Goal: Communication & Community: Participate in discussion

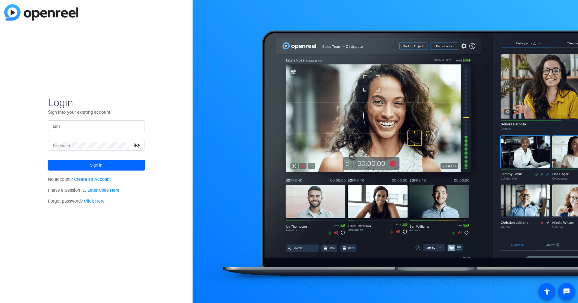
click at [100, 130] on div at bounding box center [96, 125] width 87 height 11
type input "[EMAIL_ADDRESS][DOMAIN_NAME]"
click at [99, 201] on link "Click Here" at bounding box center [94, 201] width 21 height 5
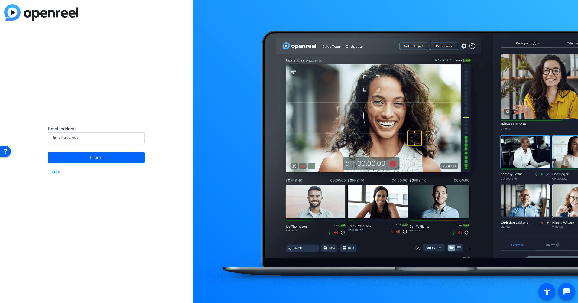
click at [80, 136] on input at bounding box center [96, 137] width 87 height 7
type input "[EMAIL_ADDRESS][DOMAIN_NAME]"
drag, startPoint x: 95, startPoint y: 156, endPoint x: 145, endPoint y: 156, distance: 49.6
click at [95, 156] on span "Submit" at bounding box center [96, 157] width 13 height 15
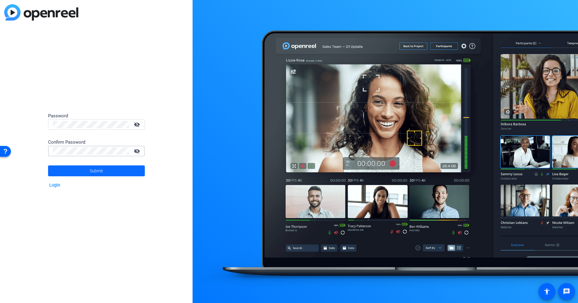
click at [100, 169] on span "Submit" at bounding box center [96, 170] width 13 height 15
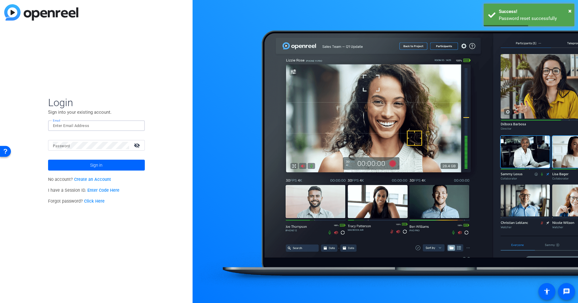
click at [100, 125] on input "Email" at bounding box center [96, 125] width 87 height 7
type input "[EMAIL_ADDRESS][DOMAIN_NAME]"
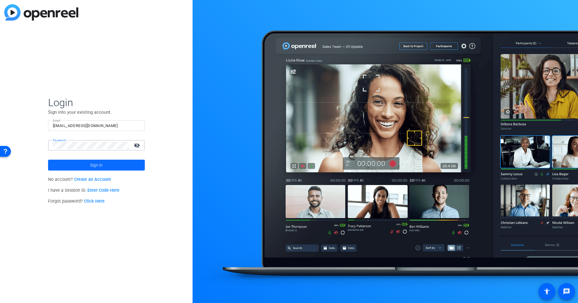
click at [101, 166] on span "Sign in" at bounding box center [96, 165] width 12 height 15
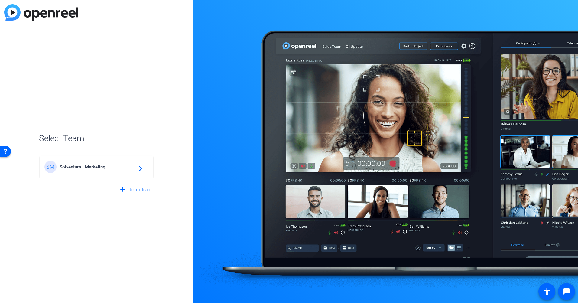
drag, startPoint x: 96, startPoint y: 166, endPoint x: 138, endPoint y: 168, distance: 42.7
click at [96, 167] on span "Solventum - Marketing" at bounding box center [98, 166] width 76 height 5
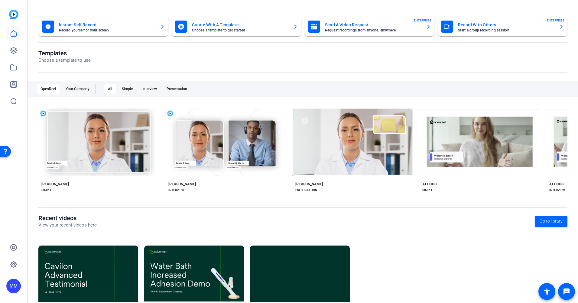
scroll to position [54, 0]
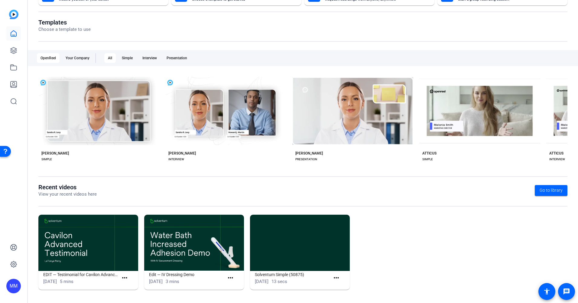
click at [66, 244] on img at bounding box center [88, 243] width 100 height 56
click at [50, 275] on h1 "EDIT — Testimonial for Cavilon Advanced" at bounding box center [80, 274] width 75 height 7
click at [73, 280] on span "5 mins" at bounding box center [67, 281] width 14 height 5
click at [122, 277] on mat-icon "more_horiz" at bounding box center [125, 278] width 8 height 8
click at [130, 286] on span "View" at bounding box center [137, 286] width 24 height 7
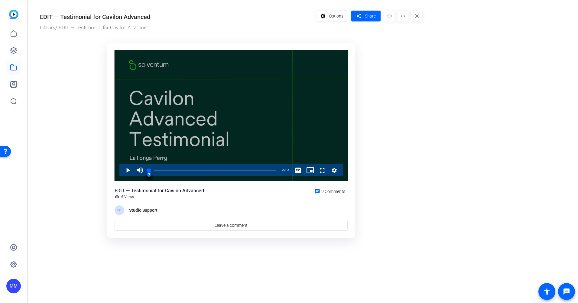
drag, startPoint x: 61, startPoint y: 117, endPoint x: 180, endPoint y: 153, distance: 124.8
click at [61, 117] on ktd-grid "Video Player is loading. Play Video Play Mute 12% Current Time 0:00 / Duration …" at bounding box center [231, 140] width 383 height 203
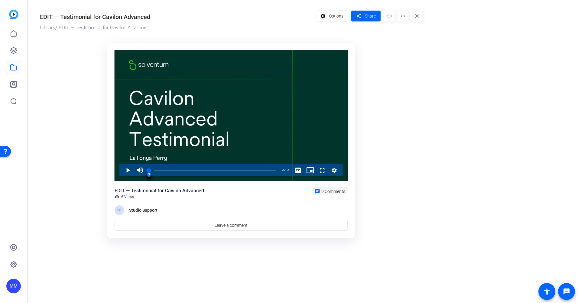
click at [334, 190] on span "9 Comments" at bounding box center [333, 191] width 24 height 5
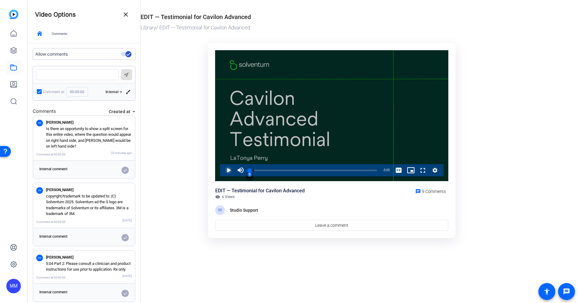
click at [223, 170] on span "Video Player" at bounding box center [223, 170] width 0 height 12
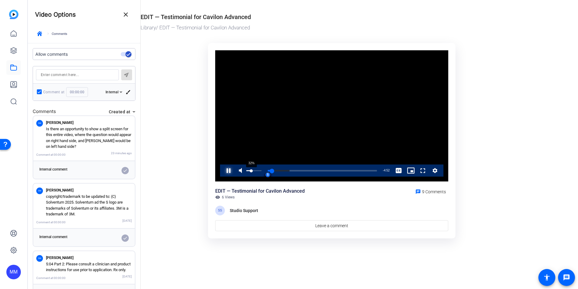
click at [251, 170] on div "32%" at bounding box center [253, 170] width 15 height 1
click at [249, 170] on div "Volume Level" at bounding box center [247, 170] width 3 height 1
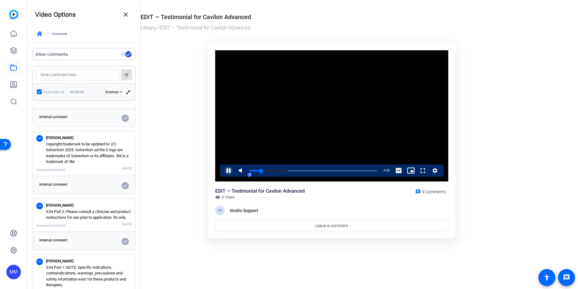
scroll to position [91, 0]
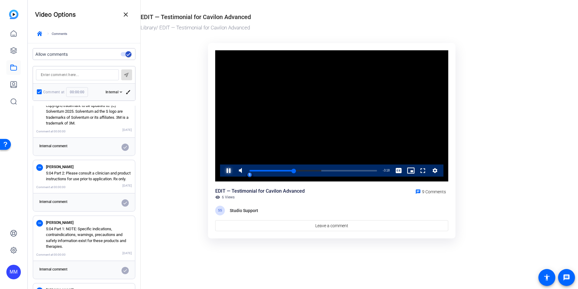
click at [223, 170] on span "Video Player" at bounding box center [223, 170] width 0 height 12
click at [289, 170] on div "Loaded : 56.36% 1:34 1:34 S S S S S S S S S" at bounding box center [313, 171] width 127 height 2
click at [223, 169] on span "Video Player" at bounding box center [223, 170] width 0 height 12
click at [287, 170] on div "1:41" at bounding box center [271, 171] width 43 height 2
click at [281, 171] on div "Loaded : 56.36% 1:13 1:14 S S S S S S S S S" at bounding box center [313, 170] width 133 height 12
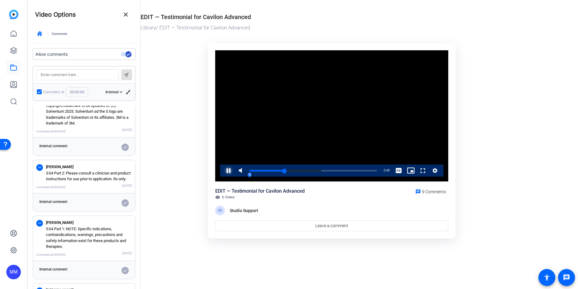
click at [223, 169] on span "Video Player" at bounding box center [223, 170] width 0 height 12
click at [223, 170] on span "Video Player" at bounding box center [223, 170] width 0 height 12
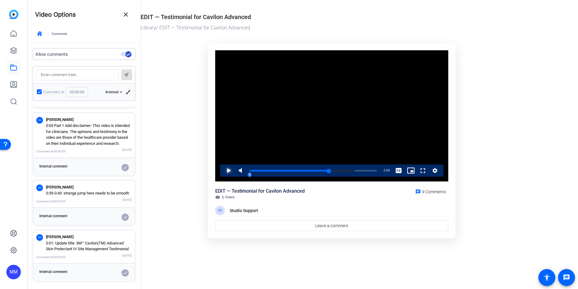
scroll to position [414, 0]
click at [170, 145] on ktd-grid "Video Player is loading. Play Video Play Mute 28% Current Time 3:09 / Duration …" at bounding box center [332, 140] width 383 height 203
click at [521, 116] on ktd-grid "Video Player is loading. Play Video Play Mute 28% Current Time 3:09 / Duration …" at bounding box center [332, 140] width 383 height 203
click at [223, 169] on span "Video Player" at bounding box center [223, 170] width 0 height 12
click at [223, 171] on span "Video Player" at bounding box center [223, 170] width 0 height 12
